Goal: Task Accomplishment & Management: Manage account settings

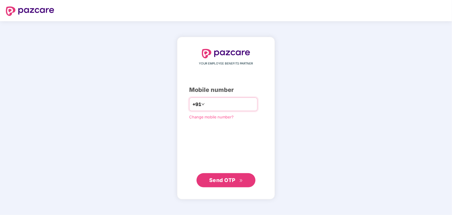
click at [208, 107] on input "number" at bounding box center [230, 104] width 48 height 9
type input "**********"
click at [227, 184] on span "Send OTP" at bounding box center [226, 180] width 34 height 8
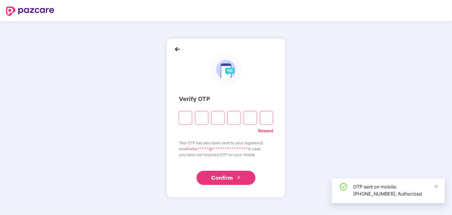
click at [187, 117] on input "Please enter verification code. Digit 1" at bounding box center [185, 118] width 13 height 14
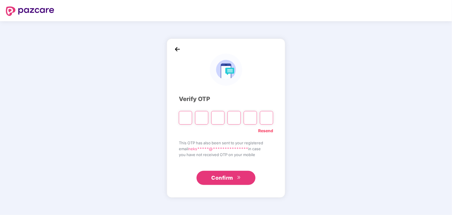
type input "*"
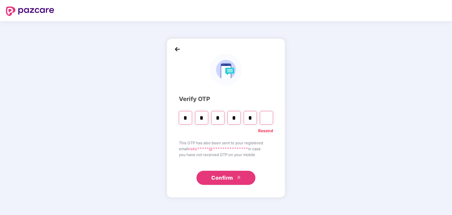
type input "*"
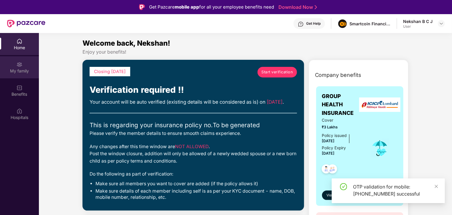
click at [17, 70] on div "My family" at bounding box center [19, 71] width 39 height 6
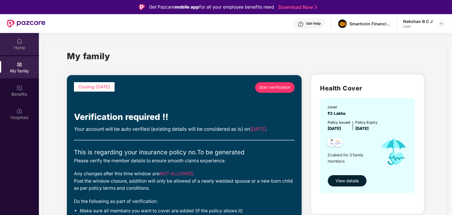
click at [28, 47] on div "Home" at bounding box center [19, 48] width 39 height 6
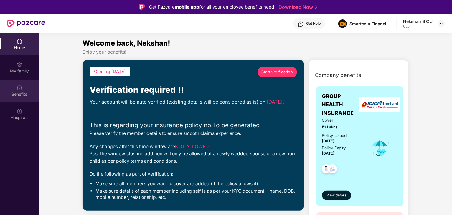
click at [24, 93] on div "Benefits" at bounding box center [19, 94] width 39 height 6
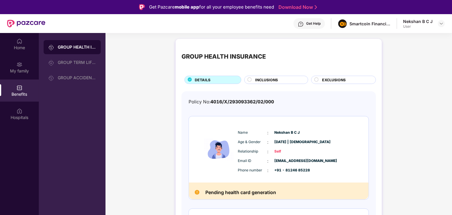
click at [22, 40] on div "Home" at bounding box center [19, 44] width 39 height 22
